Goal: Check status

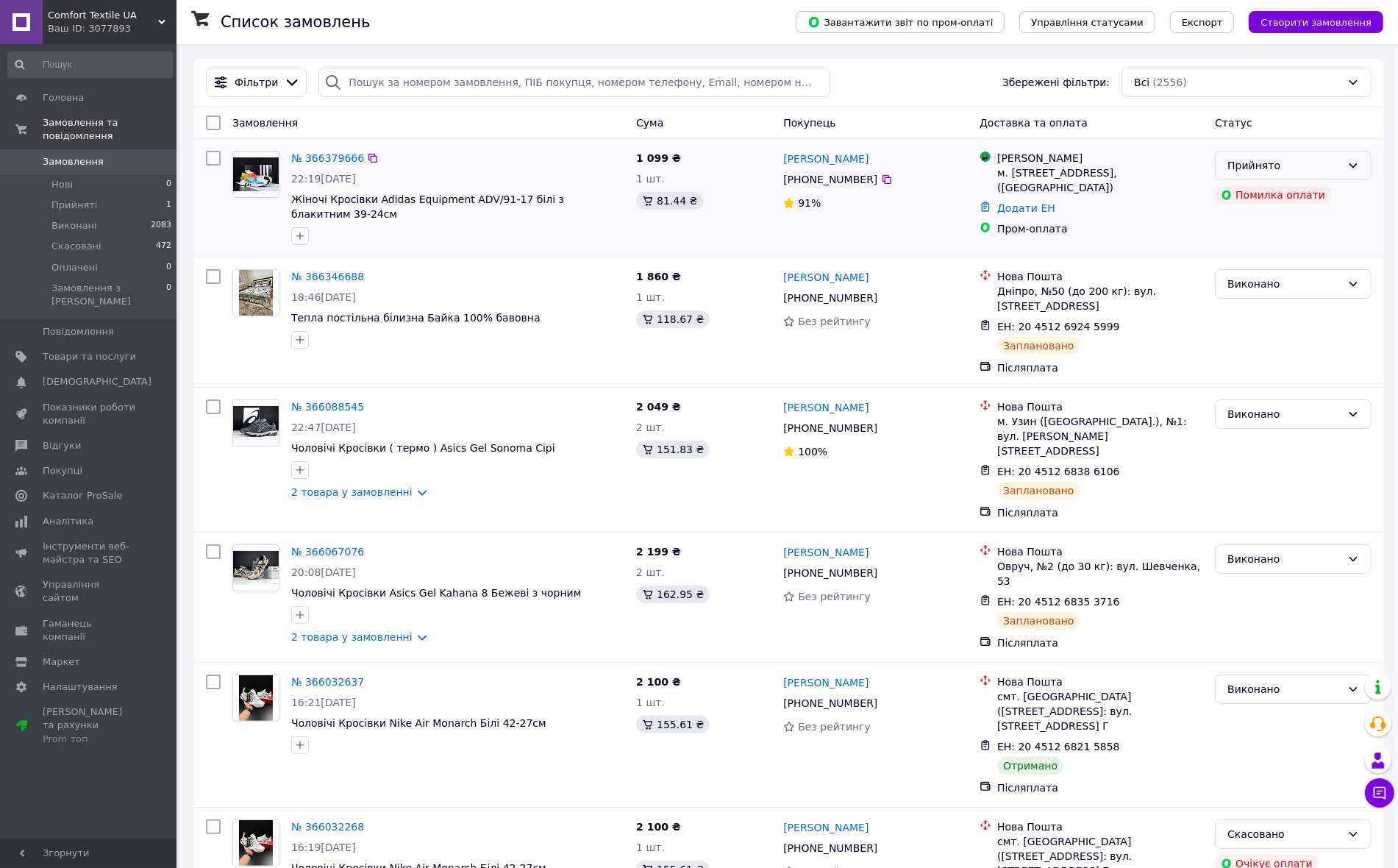
click at [1276, 162] on div "Прийнято" at bounding box center [1285, 165] width 114 height 16
click at [1246, 200] on li "Виконано" at bounding box center [1294, 198] width 155 height 27
click at [1264, 170] on div "Виконано" at bounding box center [1285, 165] width 114 height 16
click at [1260, 193] on li "Прийнято" at bounding box center [1294, 198] width 155 height 27
